Goal: Find specific page/section: Find specific page/section

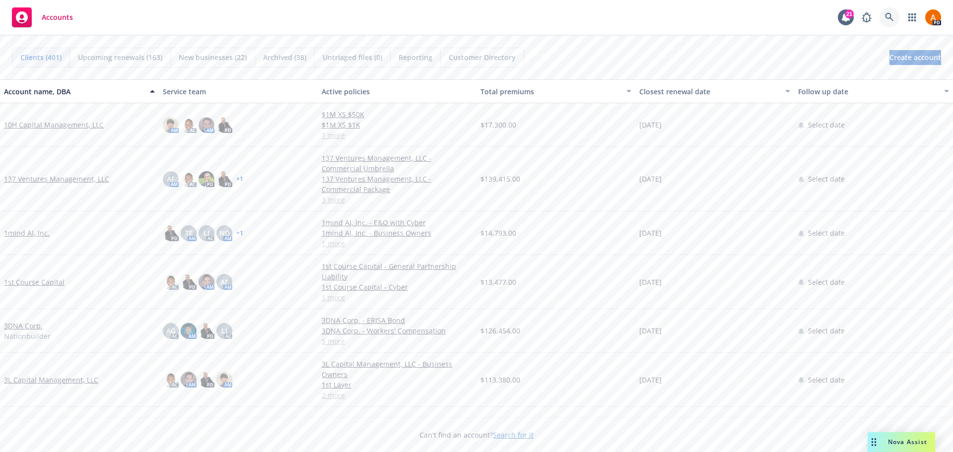
click at [880, 17] on link at bounding box center [890, 17] width 20 height 20
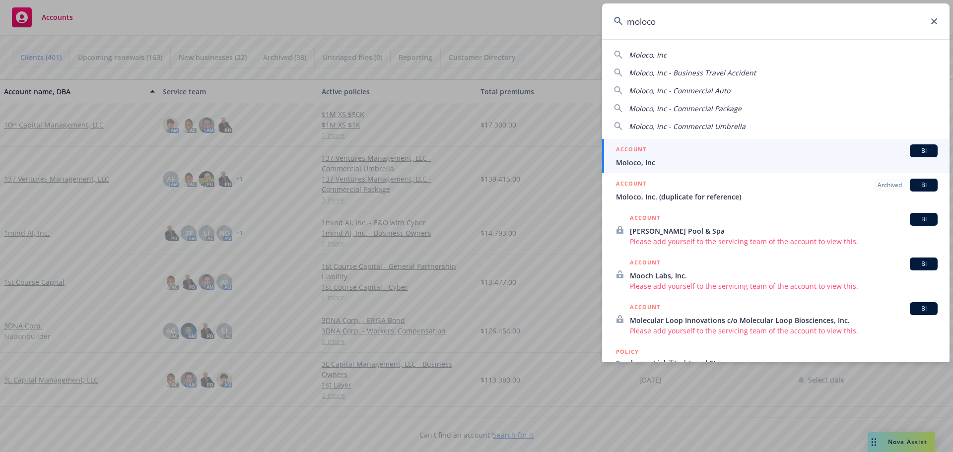
type input "moloco"
click at [626, 157] on li "ACCOUNT BI Moloco, Inc" at bounding box center [776, 156] width 348 height 34
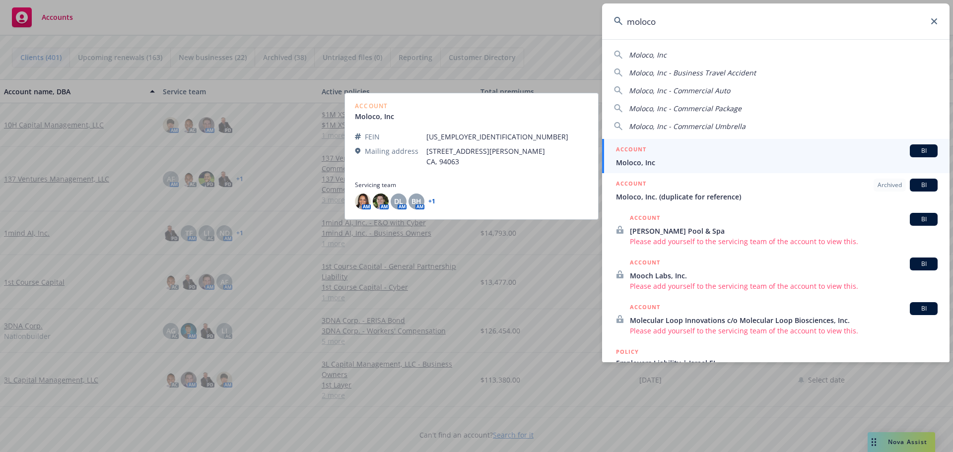
click at [626, 161] on span "Moloco, Inc" at bounding box center [777, 162] width 322 height 10
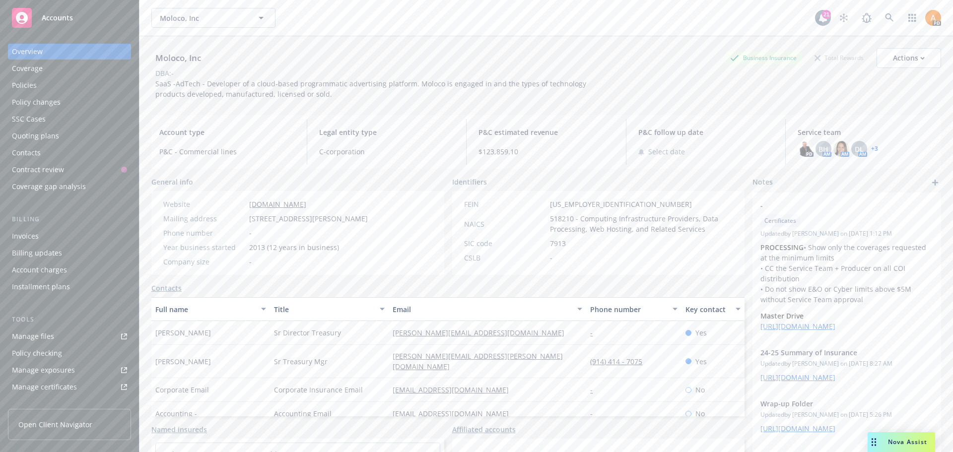
click at [40, 83] on div "Policies" at bounding box center [69, 85] width 115 height 16
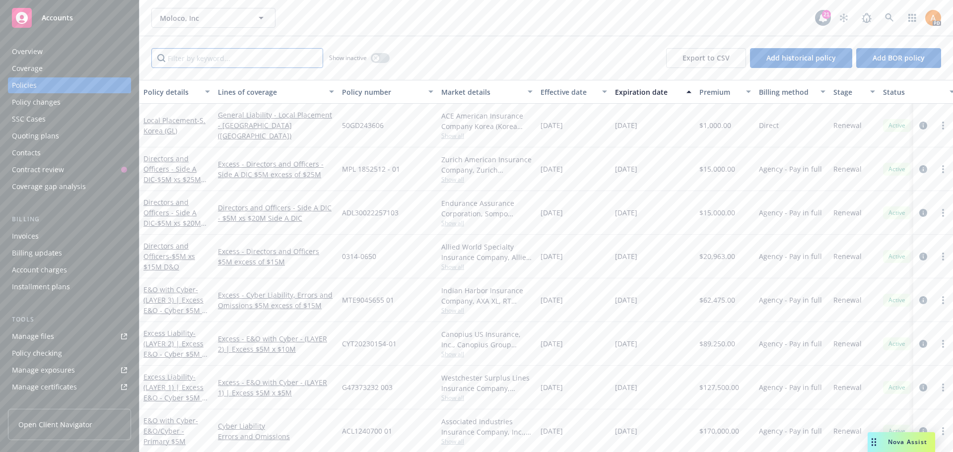
click at [203, 57] on input "Filter by keyword..." at bounding box center [237, 58] width 172 height 20
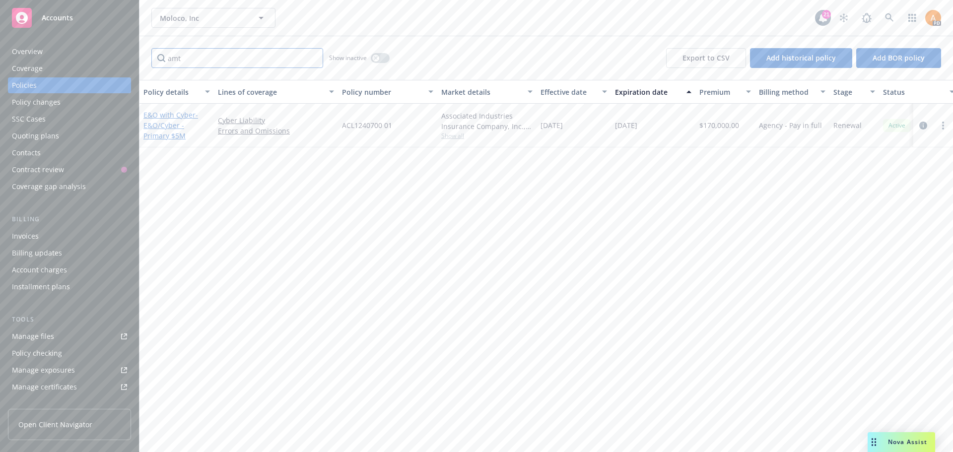
type input "amt"
click at [159, 116] on link "E&O with Cyber - E&O/Cyber - Primary $5M" at bounding box center [171, 125] width 55 height 30
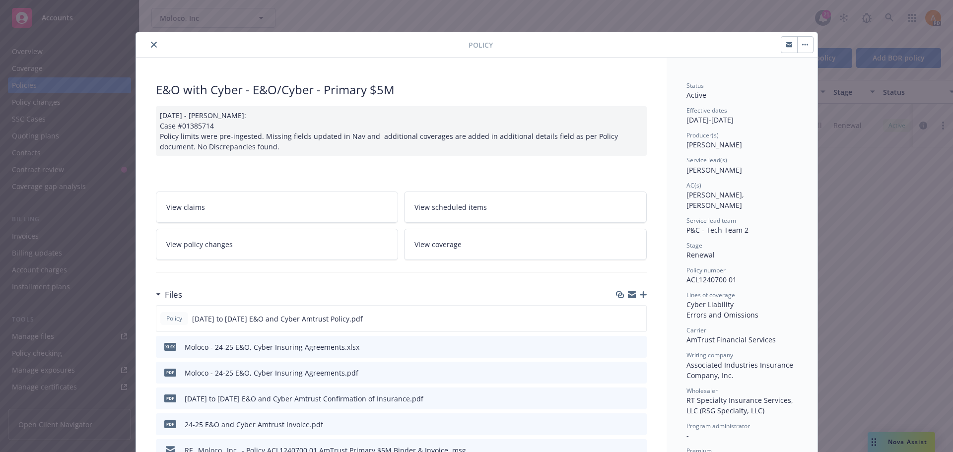
click at [151, 47] on icon "close" at bounding box center [154, 45] width 6 height 6
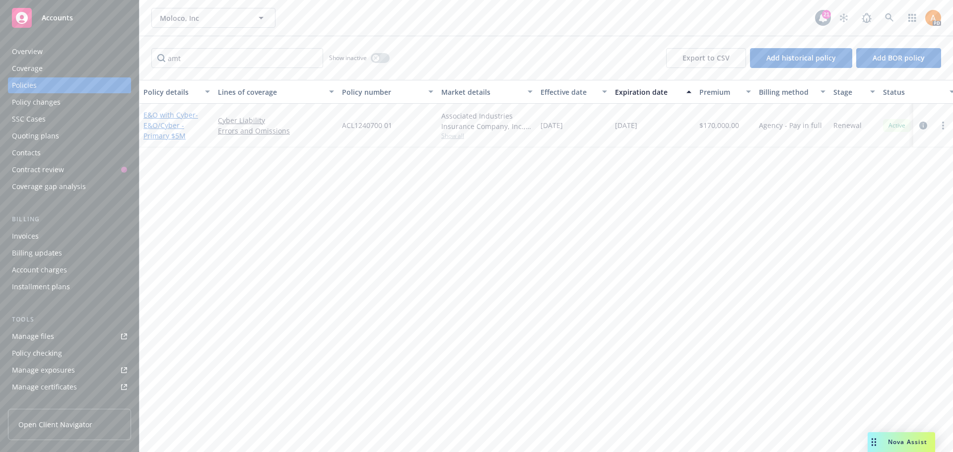
click at [166, 125] on span "- E&O/Cyber - Primary $5M" at bounding box center [171, 125] width 55 height 30
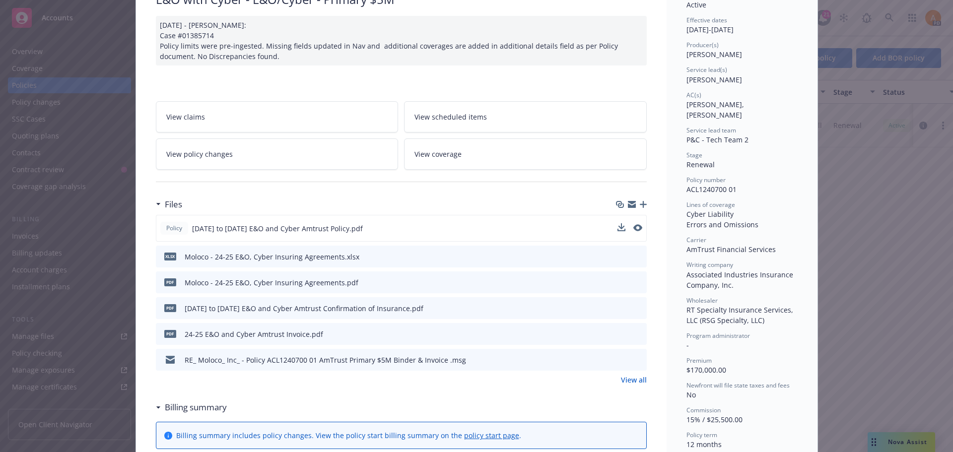
scroll to position [79, 0]
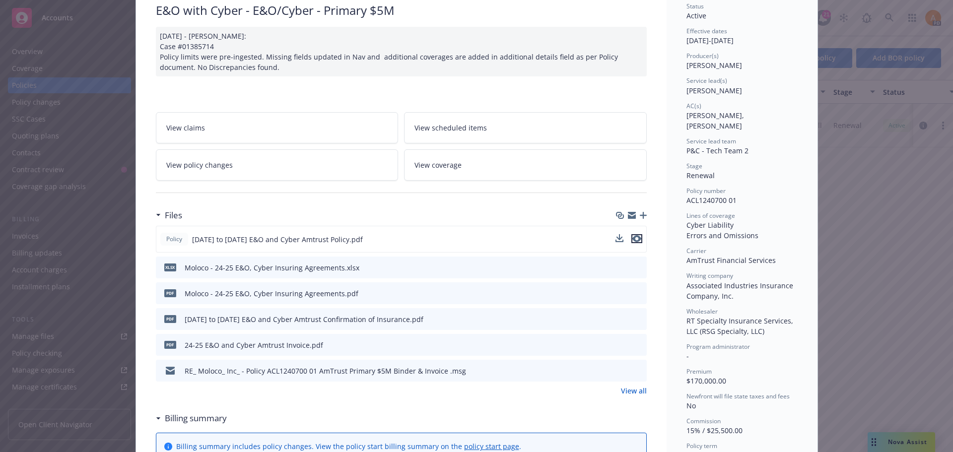
click at [633, 240] on icon "preview file" at bounding box center [637, 238] width 9 height 7
click at [633, 293] on icon "preview file" at bounding box center [637, 292] width 9 height 7
